Goal: Transaction & Acquisition: Book appointment/travel/reservation

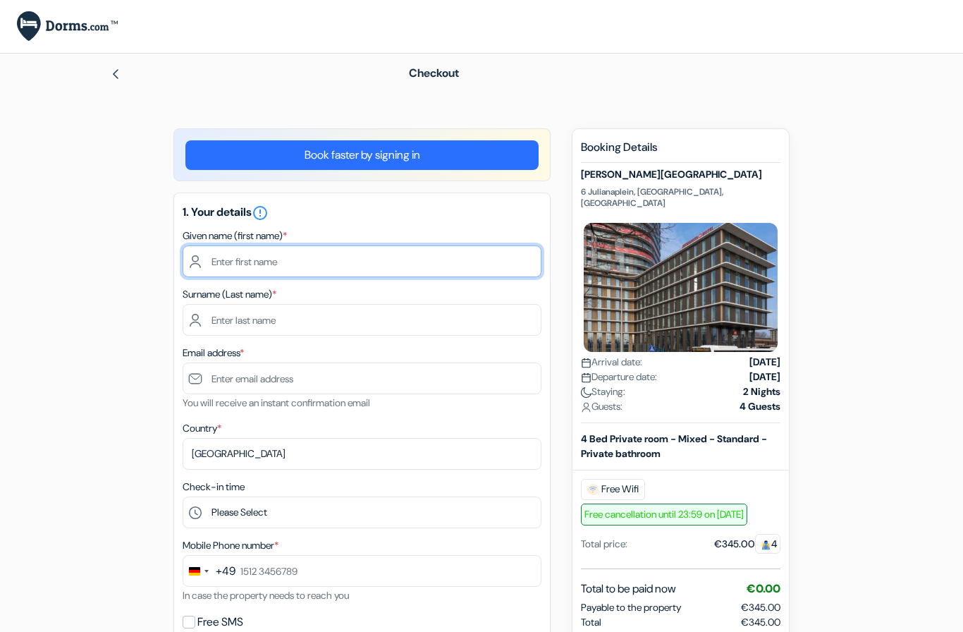
click at [422, 269] on input "text" at bounding box center [362, 261] width 359 height 32
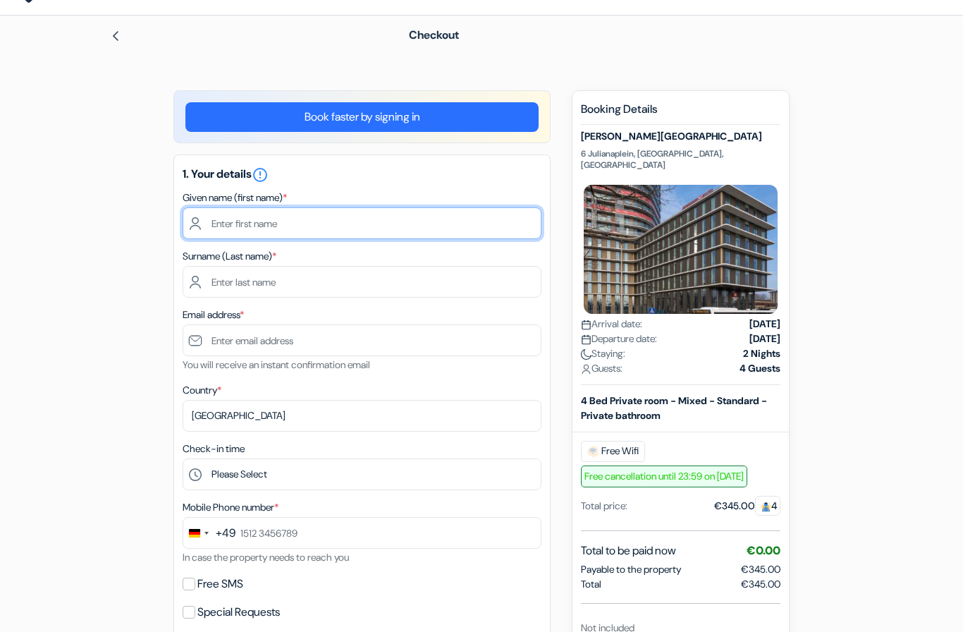
scroll to position [13, 0]
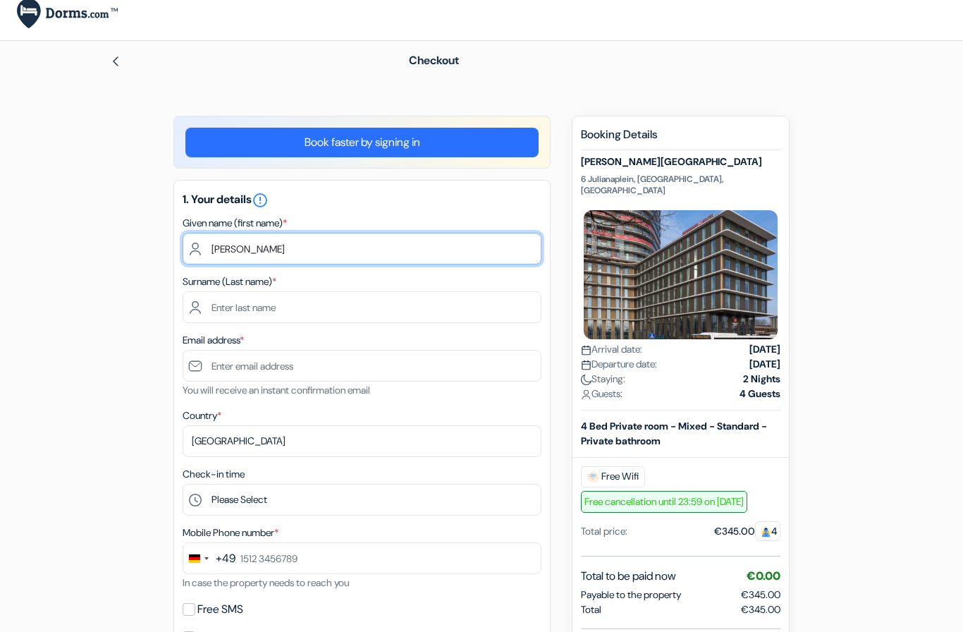
type input "Luise"
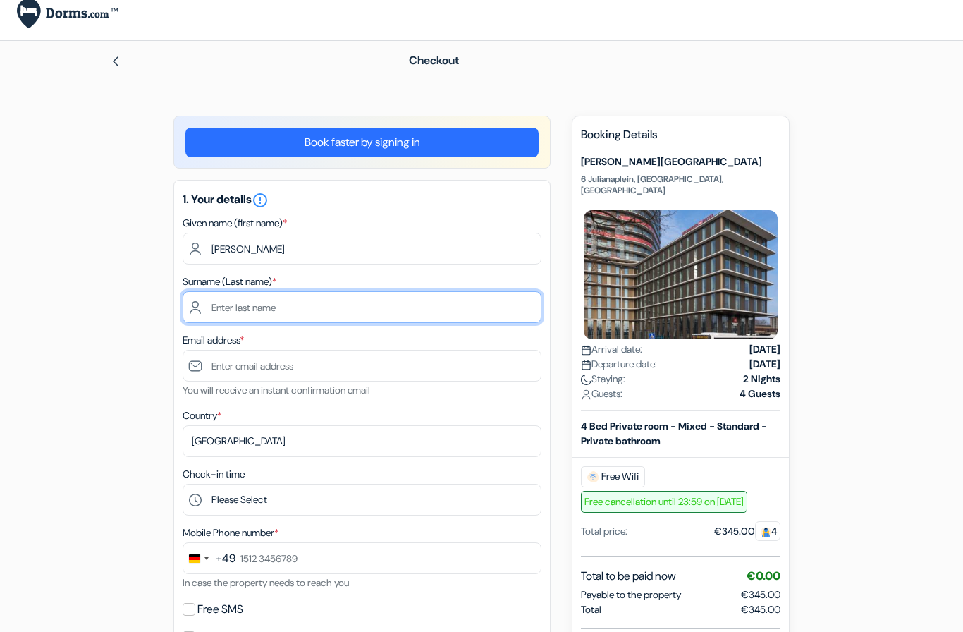
click at [379, 312] on input "text" at bounding box center [362, 307] width 359 height 32
type input "Jindra"
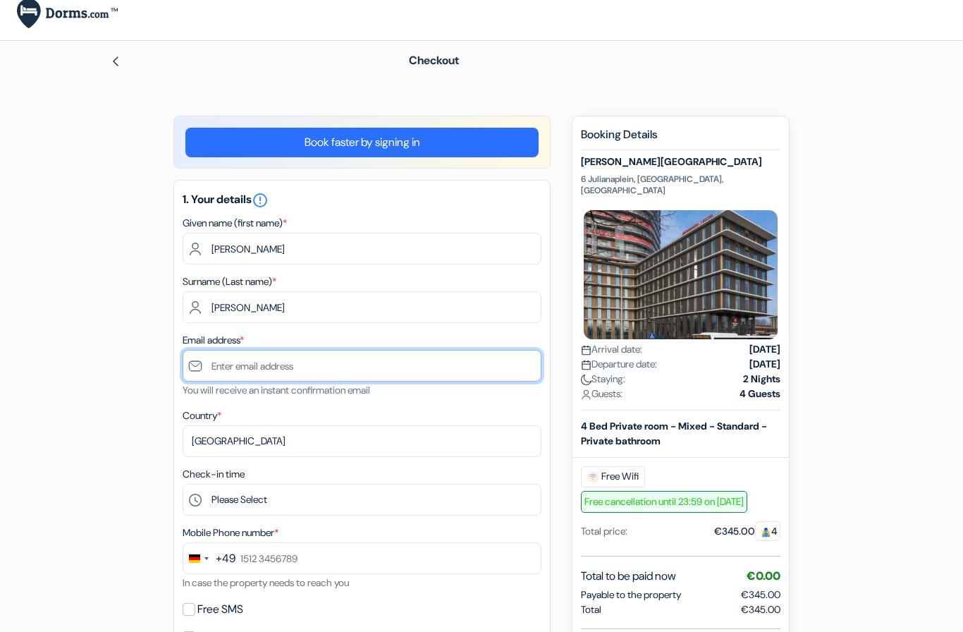
click at [368, 367] on input "text" at bounding box center [362, 366] width 359 height 32
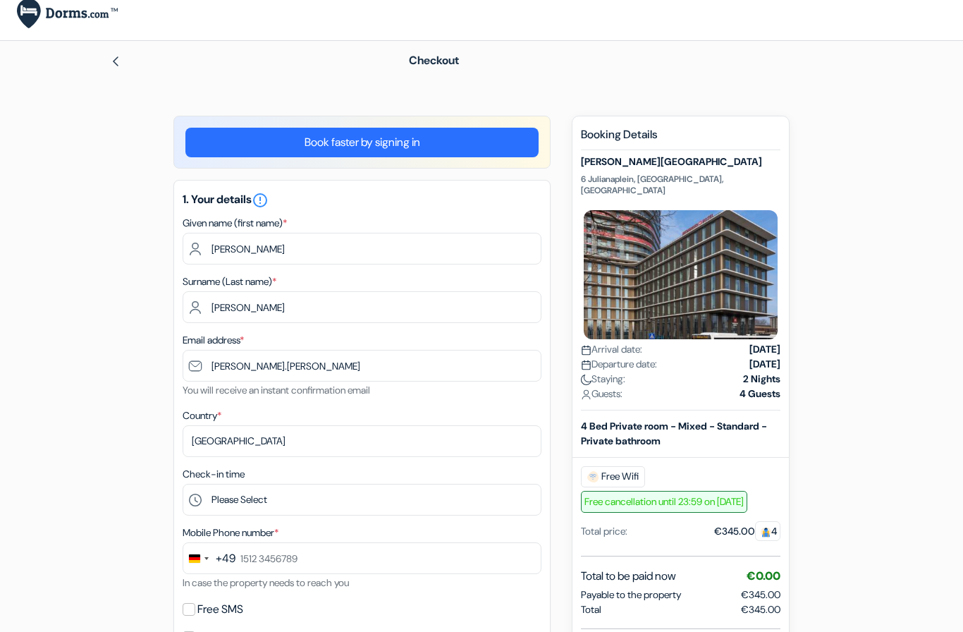
scroll to position [63, 0]
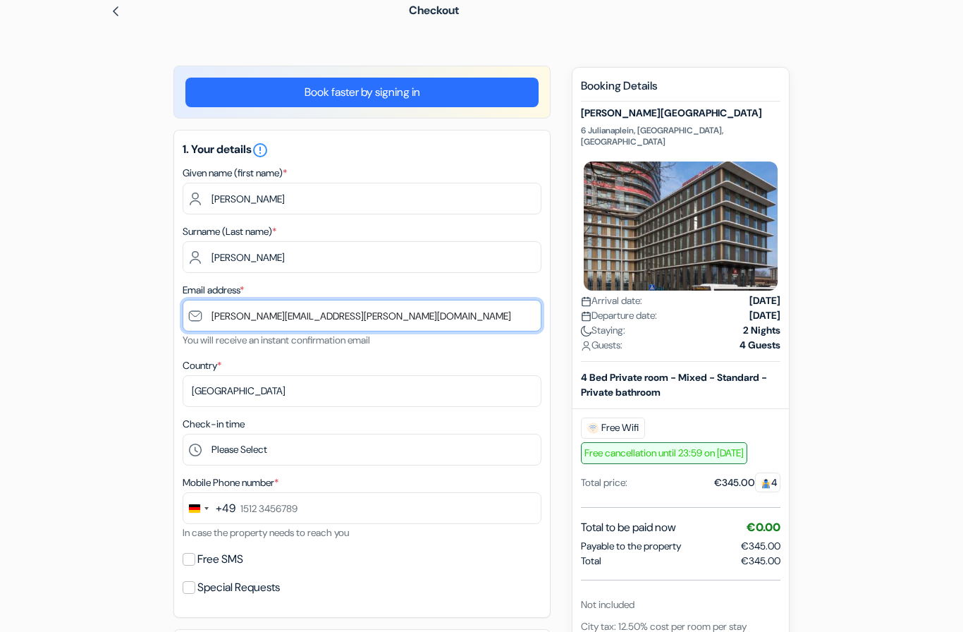
type input "[PERSON_NAME][EMAIL_ADDRESS][PERSON_NAME][DOMAIN_NAME]"
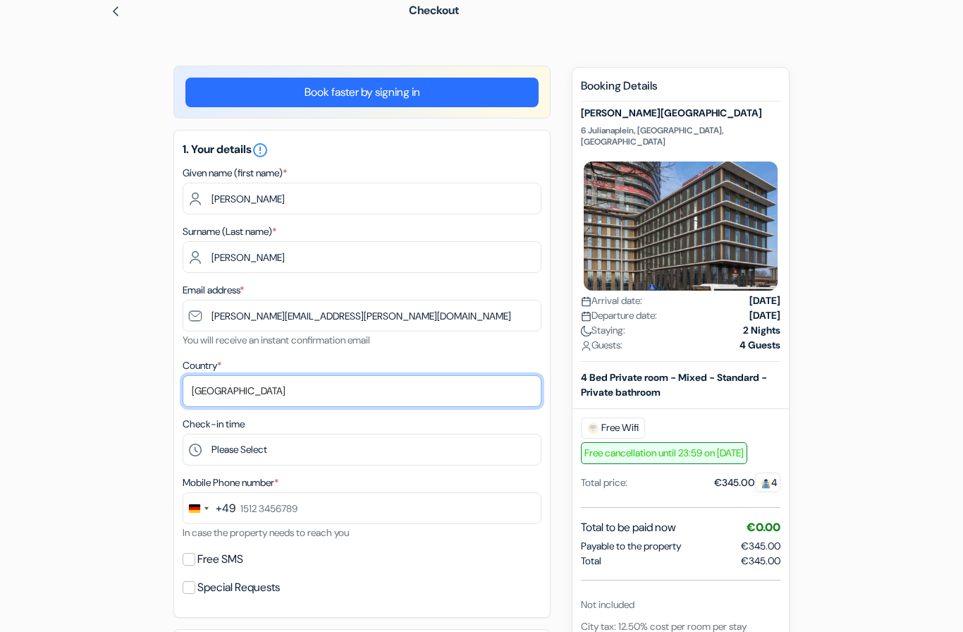
click at [399, 405] on select "Select country Abkhazia Afghanistan Albania Algeria American Samoa Andorra Ango…" at bounding box center [362, 391] width 359 height 32
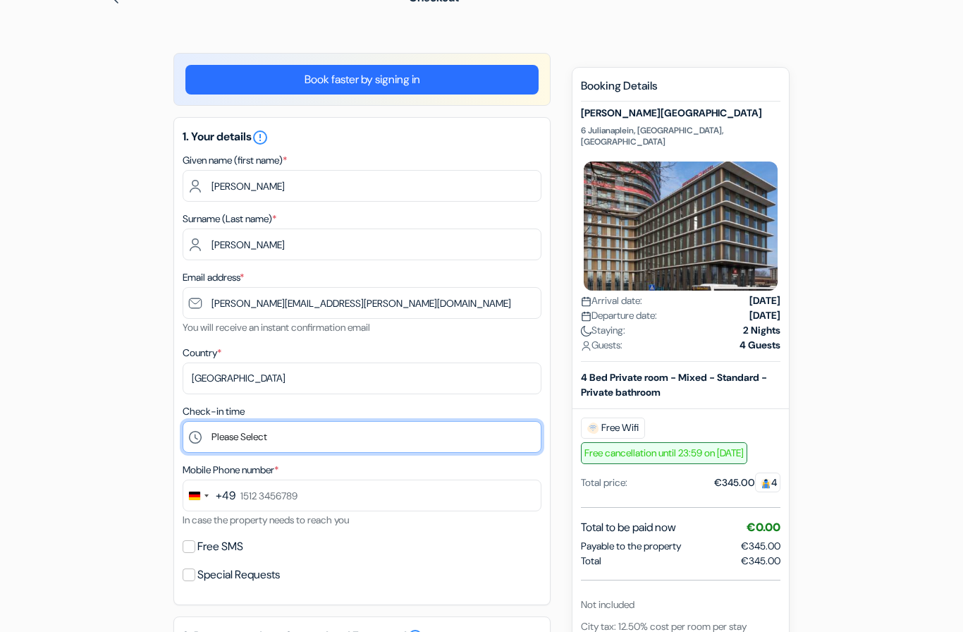
click at [227, 443] on select "Please Select 1:00 2:00 3:00 4:00 5:00 6:00 7:00 8:00 9:00 10:00 11:00 12:00 13…" at bounding box center [362, 437] width 359 height 32
select select "12"
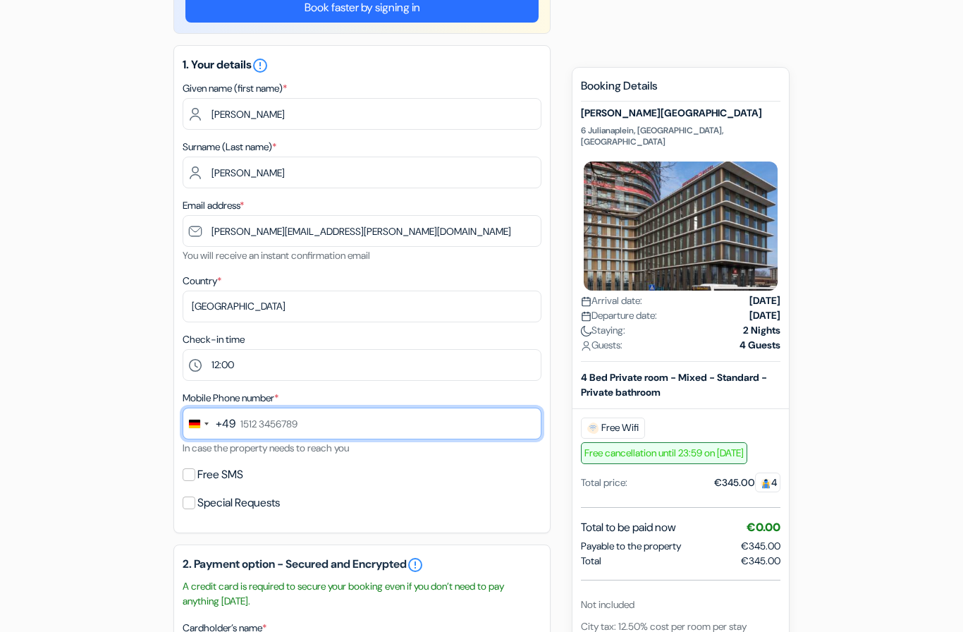
click at [438, 424] on input "text" at bounding box center [362, 423] width 359 height 32
type input "163 7348477"
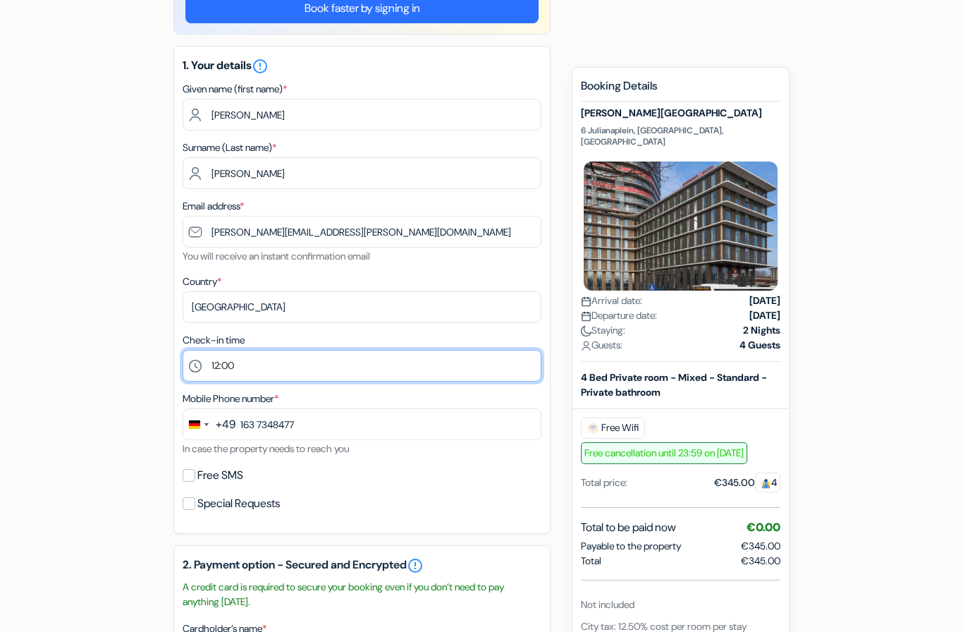
click at [238, 363] on select "Please Select 1:00 2:00 3:00 4:00 5:00 6:00 7:00 8:00 9:00 10:00 11:00 12:00 13…" at bounding box center [362, 366] width 359 height 32
select select "14"
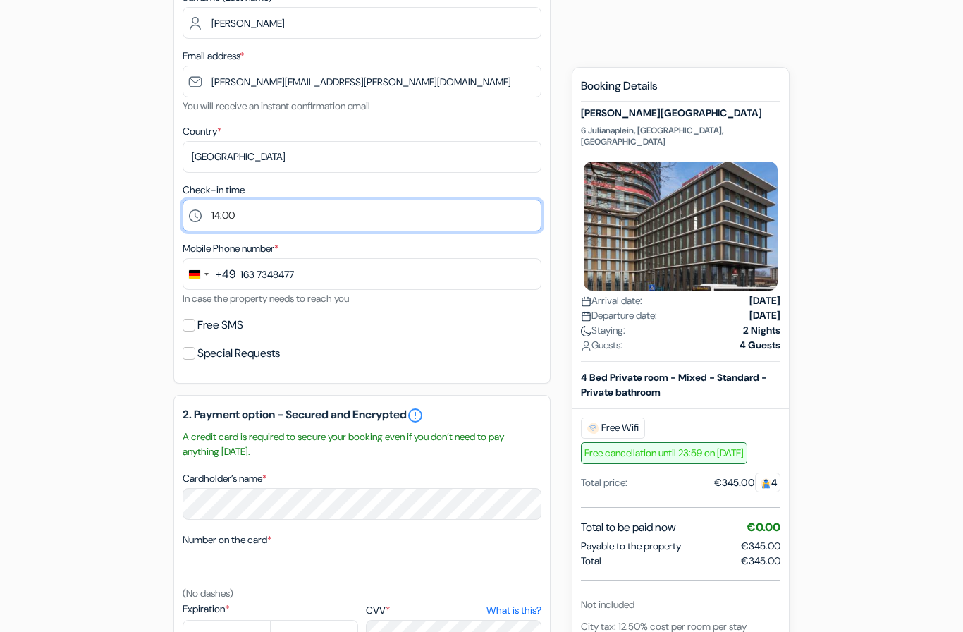
scroll to position [299, 0]
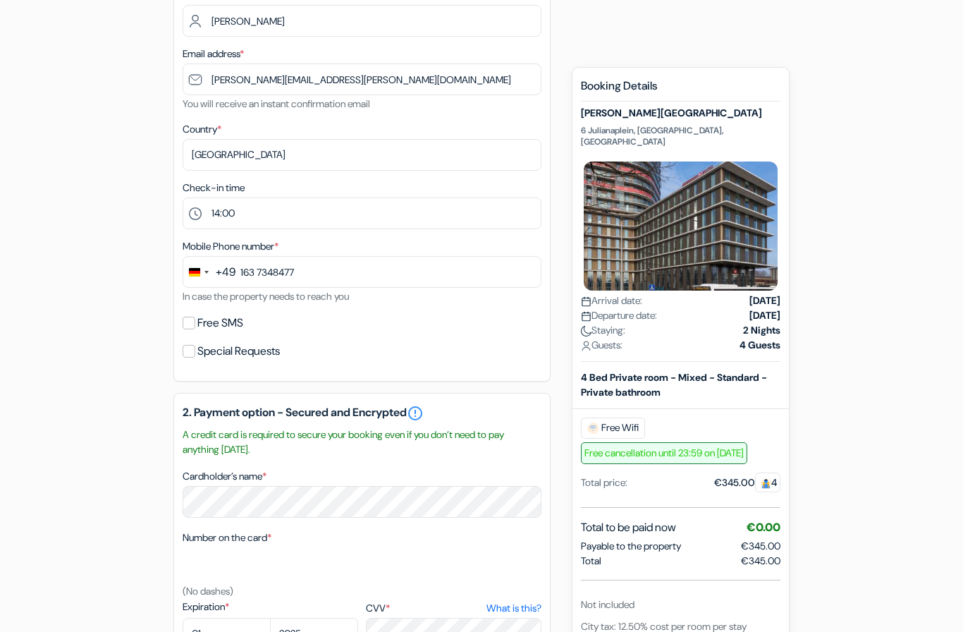
click at [190, 326] on input "Free SMS" at bounding box center [189, 322] width 13 height 13
checkbox input "true"
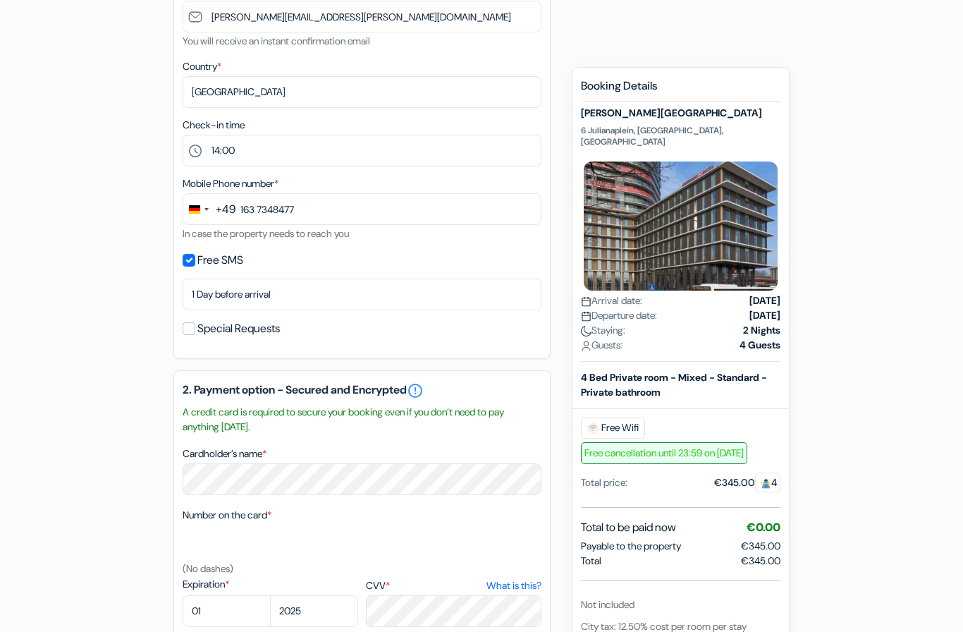
scroll to position [361, 0]
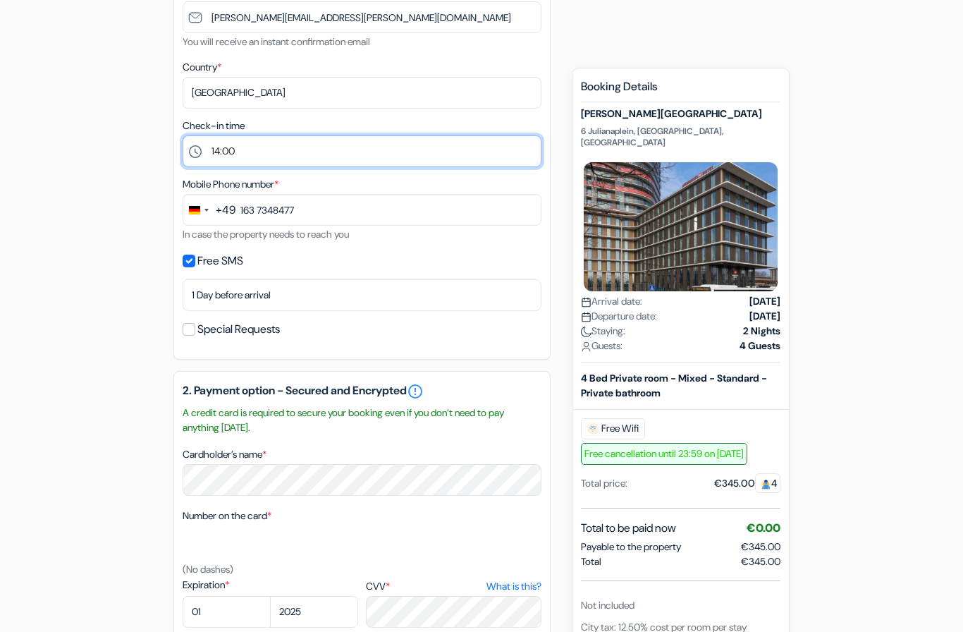
click at [512, 156] on select "Please Select 1:00 2:00 3:00 4:00 5:00 6:00 7:00 8:00 9:00 10:00 11:00 12:00 13…" at bounding box center [362, 151] width 359 height 32
select select "12"
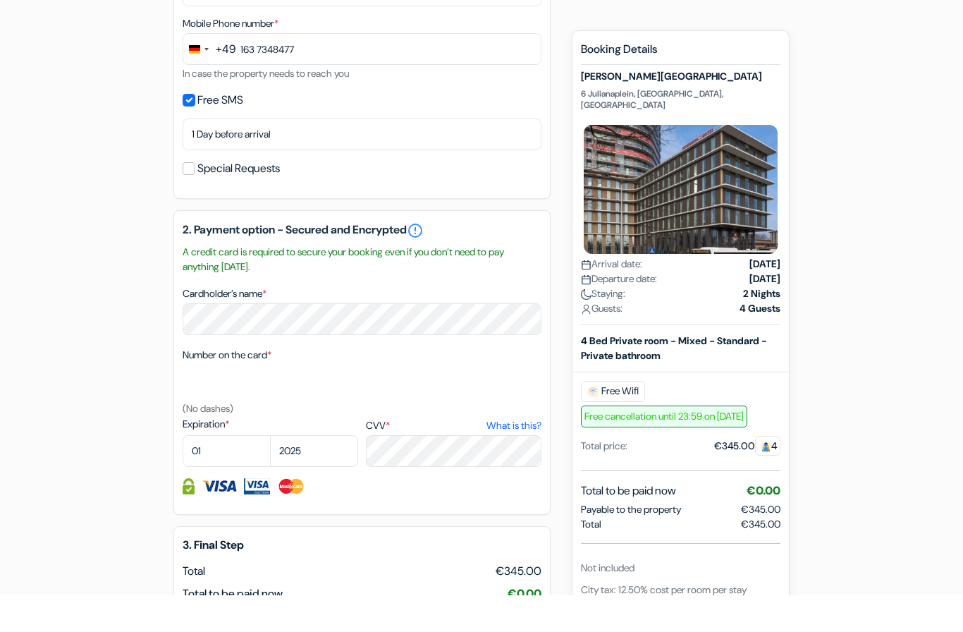
scroll to position [529, 0]
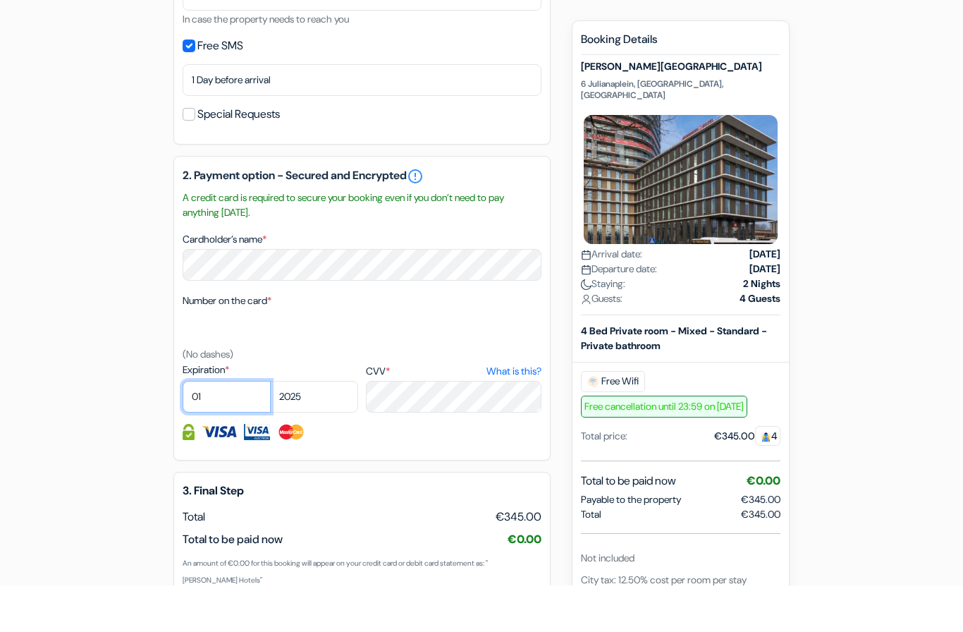
click at [230, 427] on select "01 02 03 04 05 06 07 08 09 10 11 12" at bounding box center [227, 443] width 88 height 32
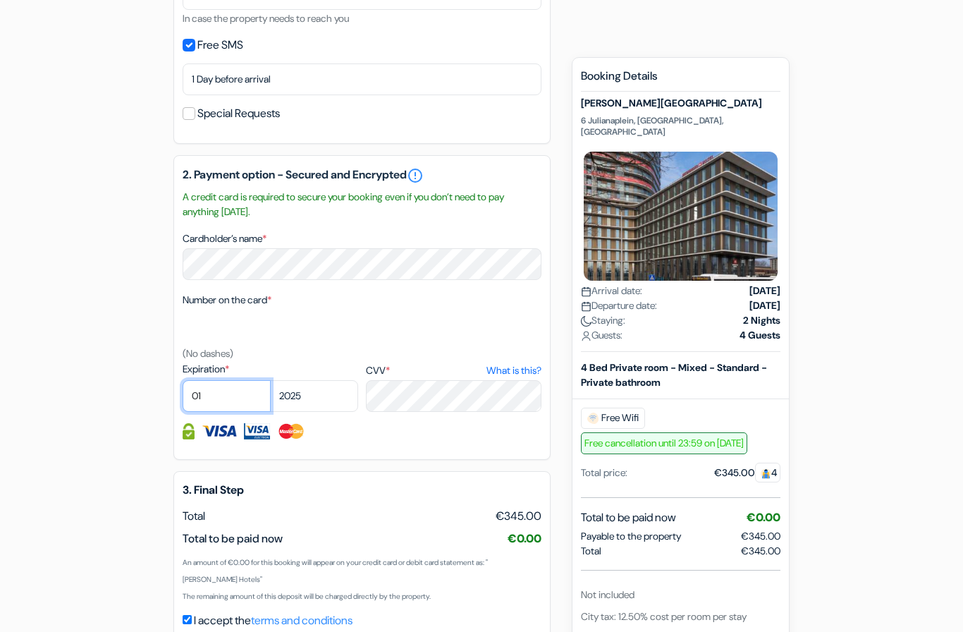
select select "04"
click at [309, 404] on select "2025 2026 2027 2028 2029 2030 2031 2032 2033 2034 2035 2036 2037 2038 2039 2040…" at bounding box center [314, 396] width 88 height 32
click at [326, 392] on select "2025 2026 2027 2028 2029 2030 2031 2032 2033 2034 2035 2036 2037 2038 2039 2040…" at bounding box center [314, 396] width 88 height 32
select select "2028"
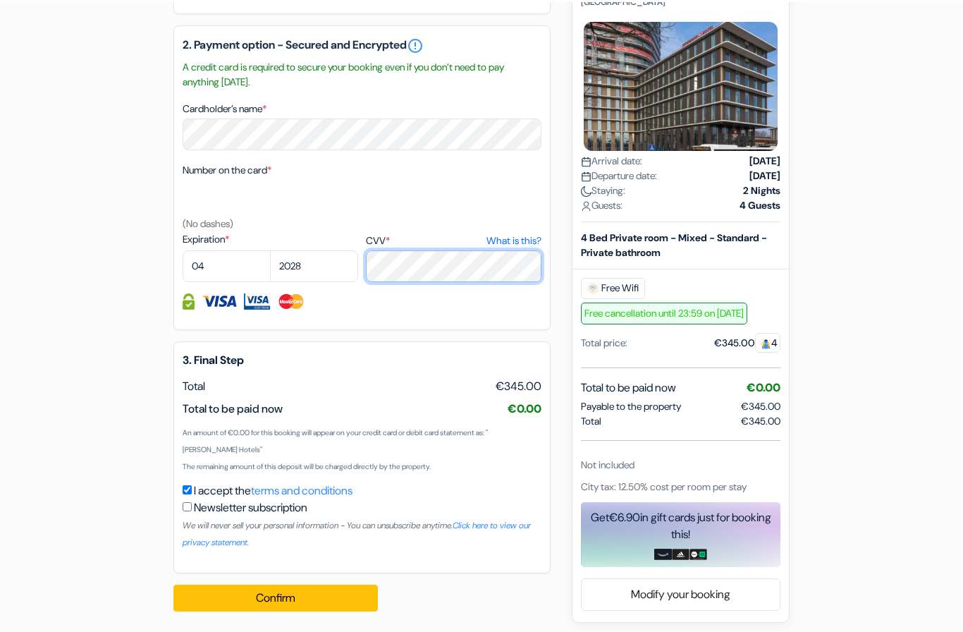
scroll to position [708, 0]
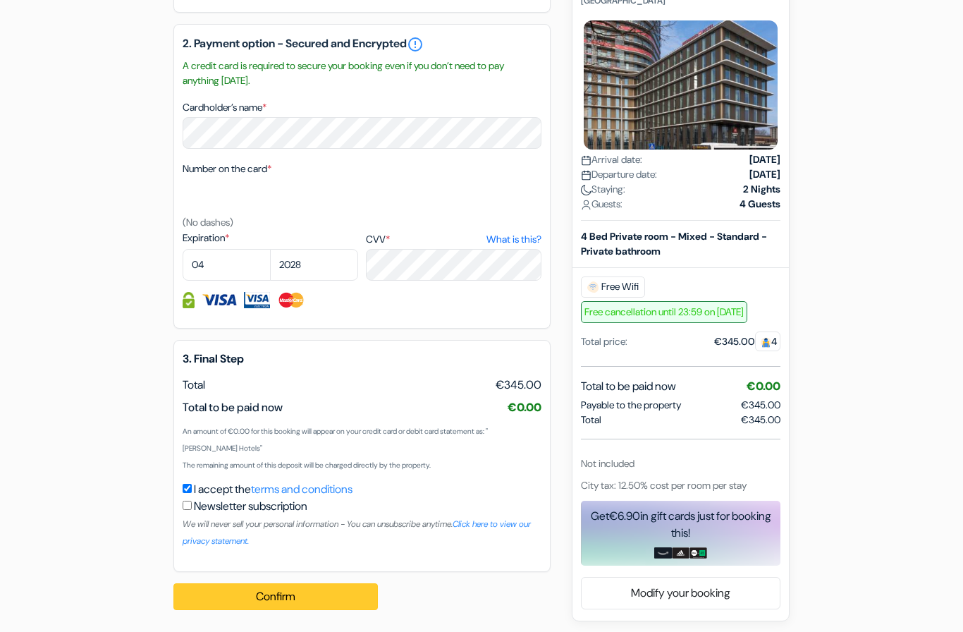
click at [324, 604] on button "Confirm Loading..." at bounding box center [275, 596] width 204 height 27
